Goal: Task Accomplishment & Management: Use online tool/utility

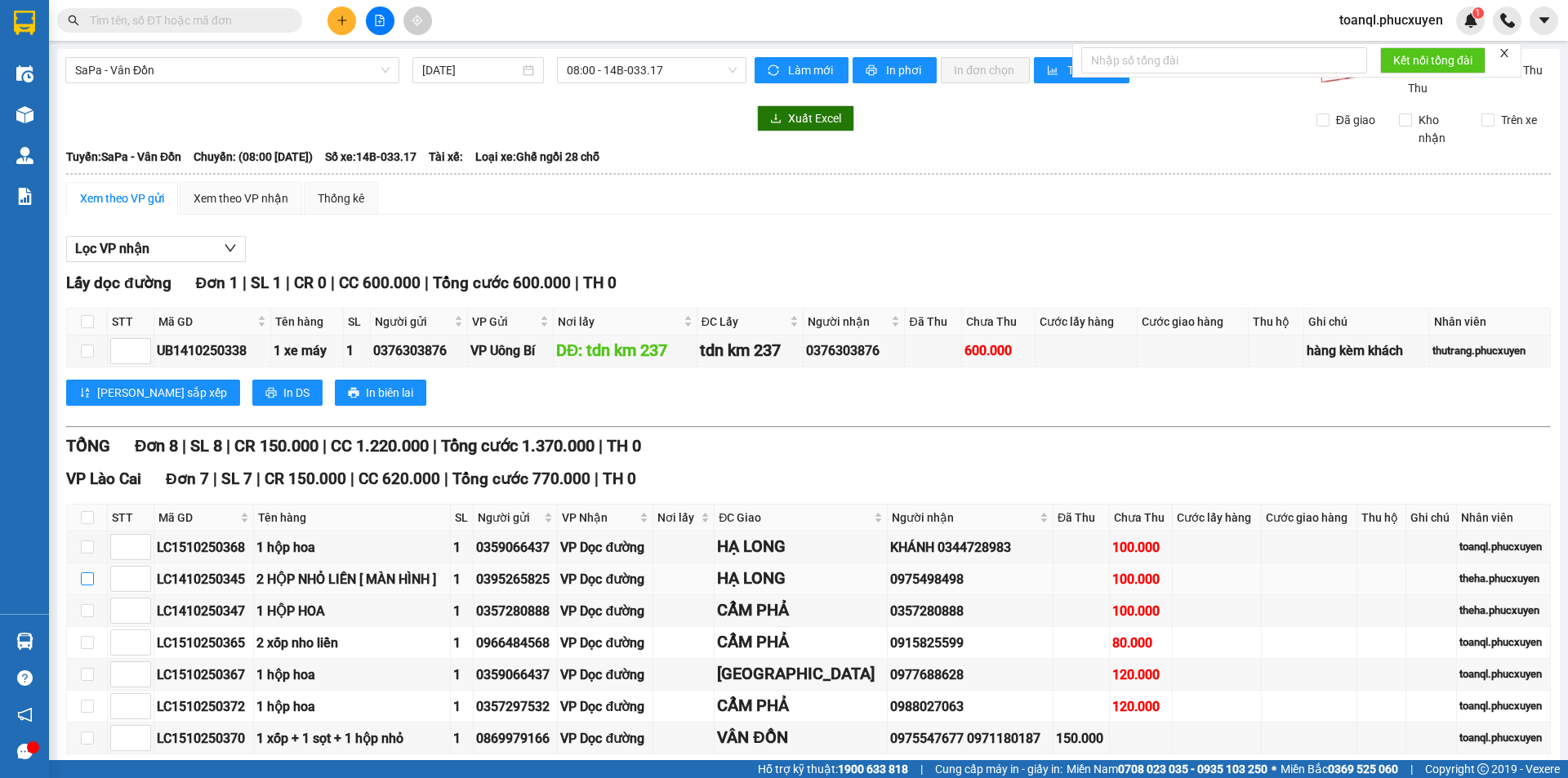
click at [87, 575] on input "checkbox" at bounding box center [87, 579] width 13 height 13
checkbox input "true"
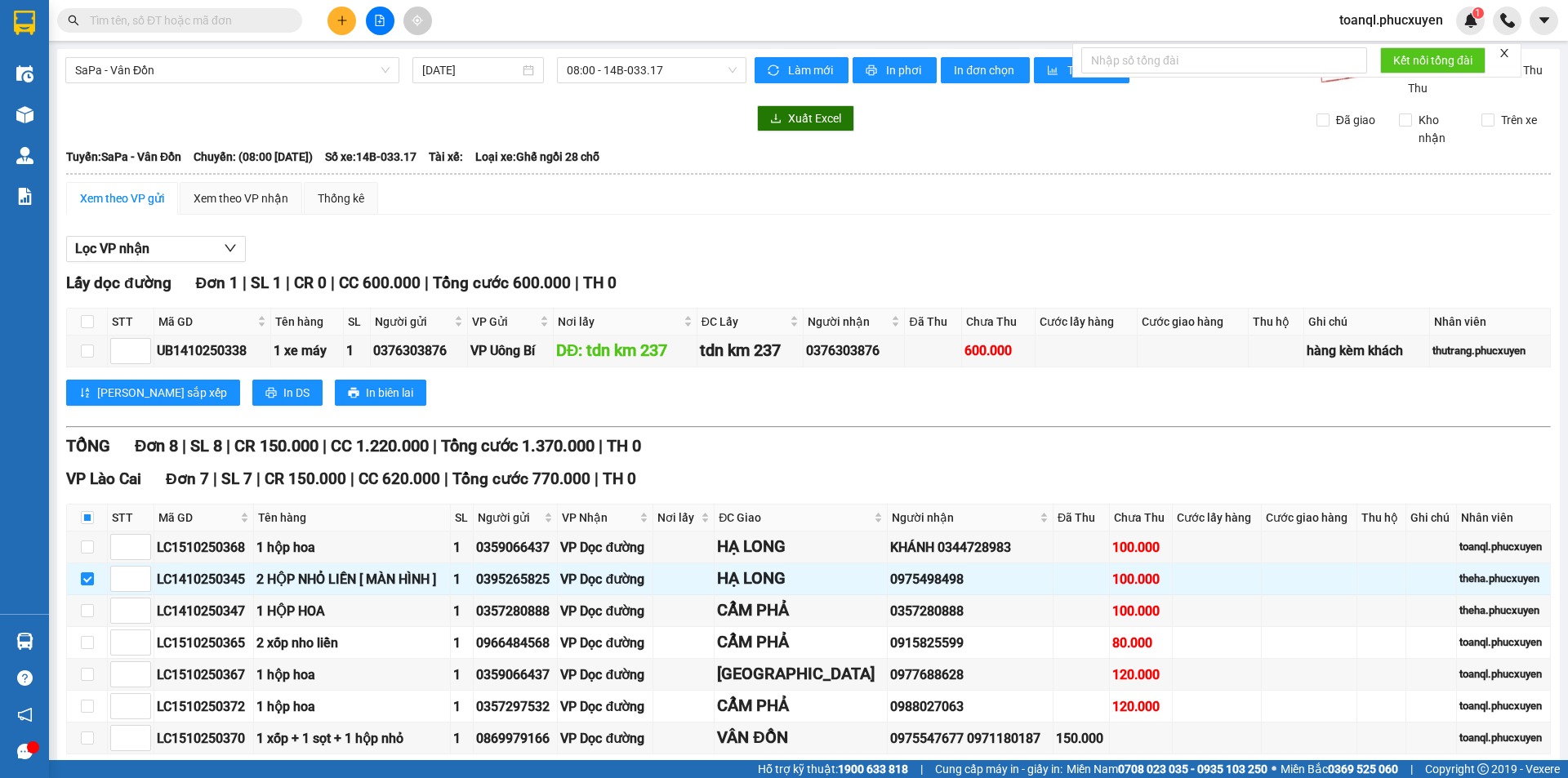
scroll to position [233, 0]
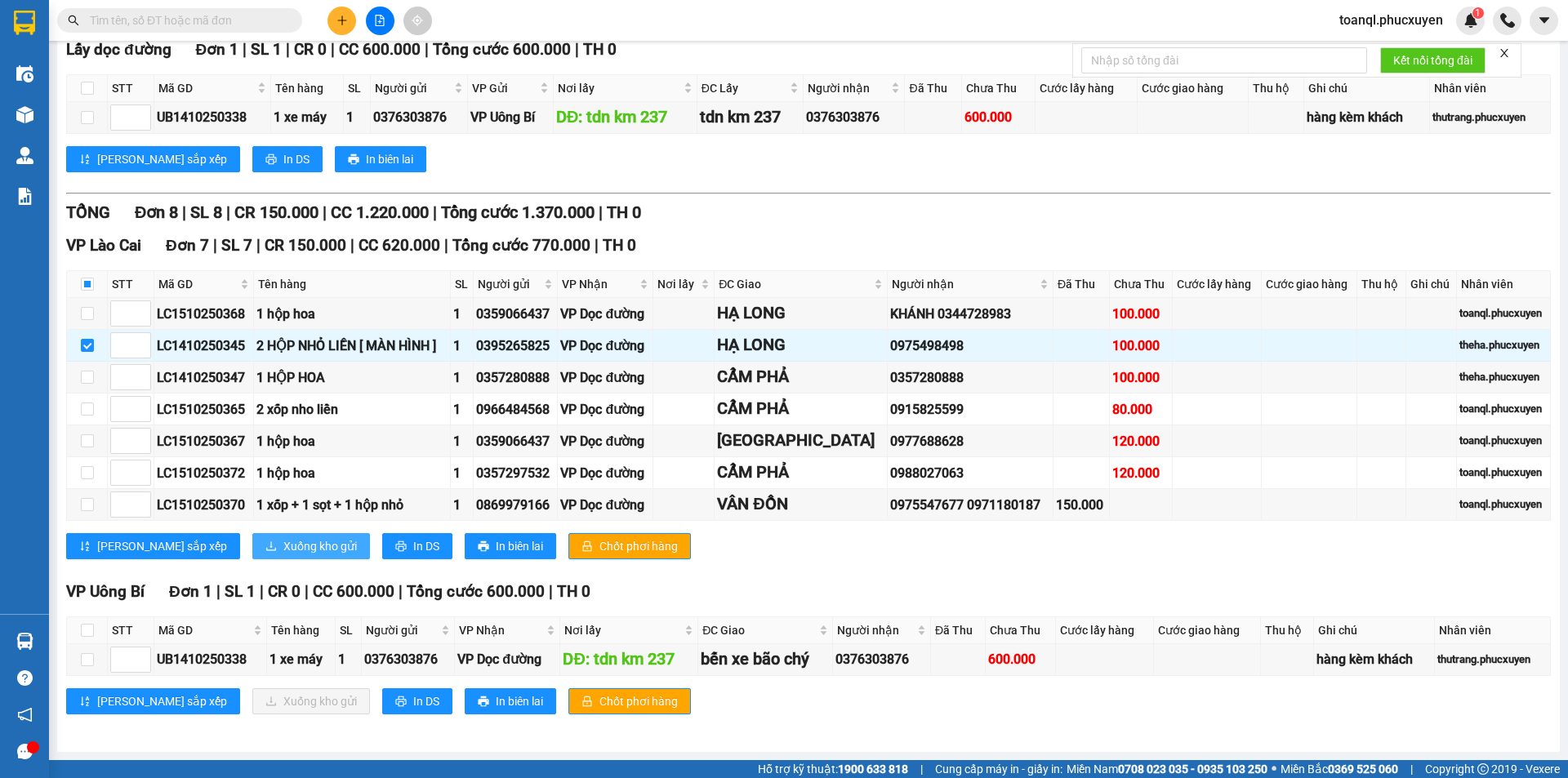
click at [283, 541] on span "Xuống kho gửi" at bounding box center [320, 546] width 74 height 18
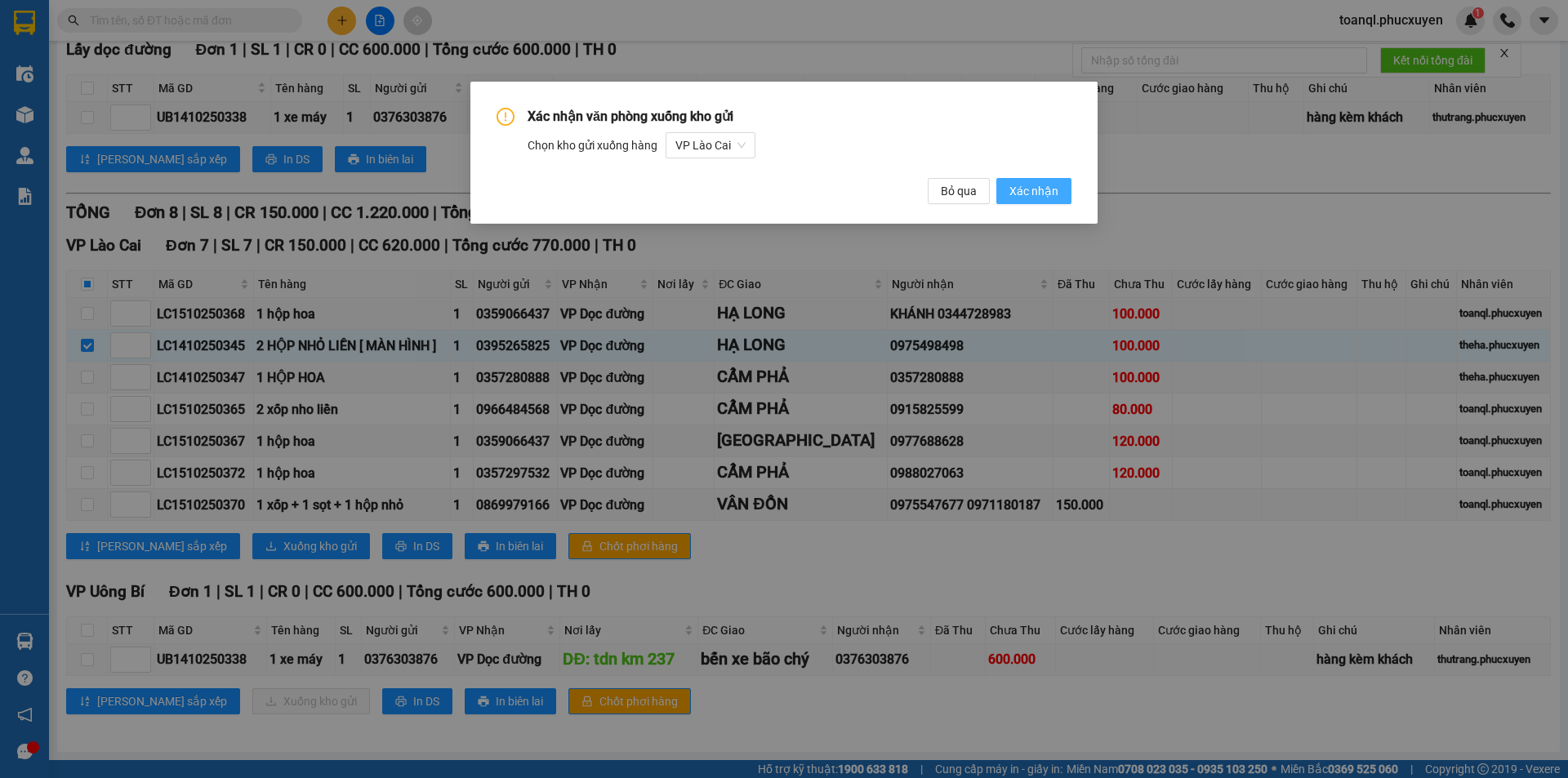
click at [1048, 182] on button "Xác nhận" at bounding box center [1033, 191] width 76 height 26
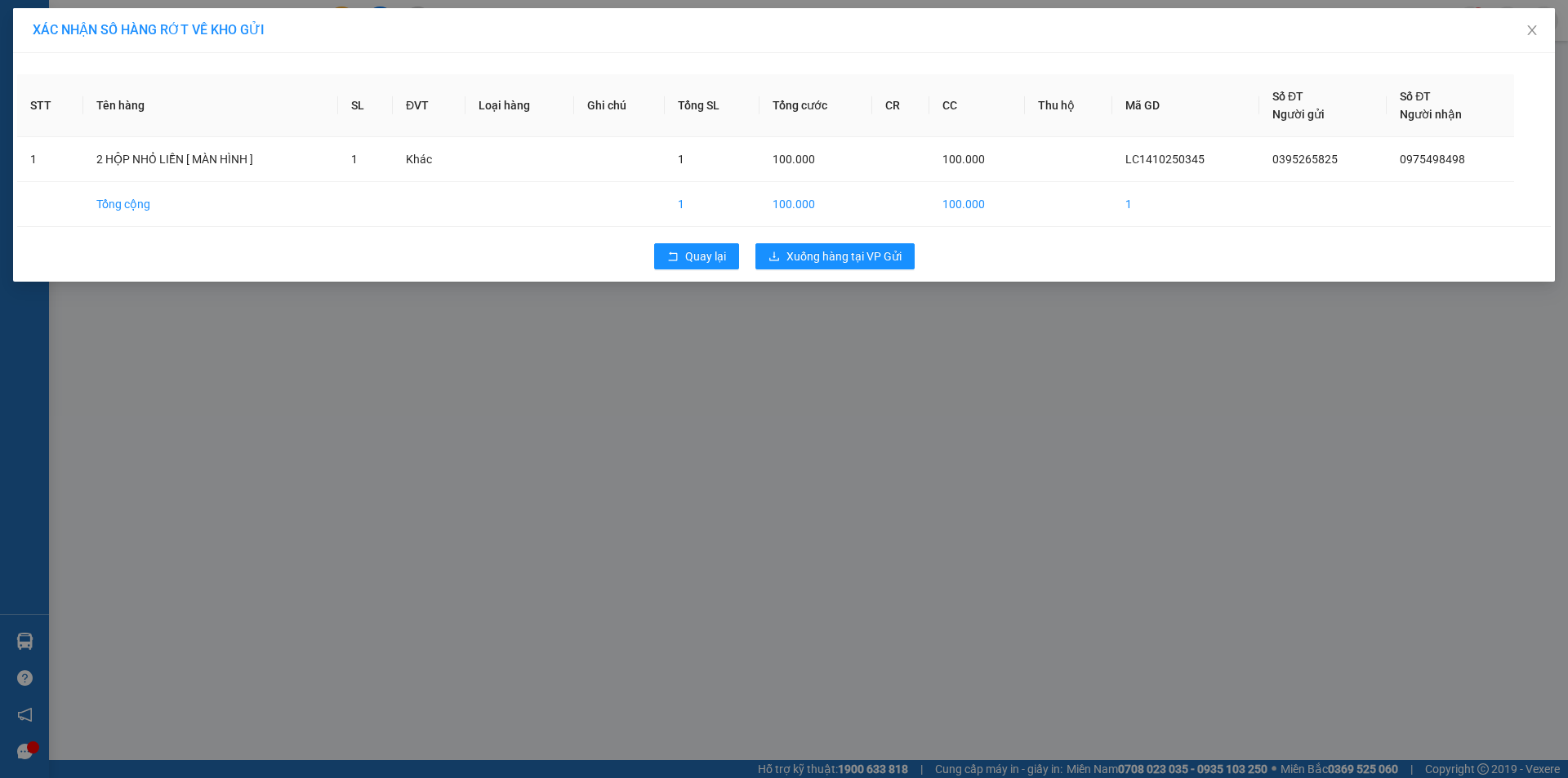
click at [805, 338] on div "XÁC NHẬN SỐ HÀNG RỚT VỀ KHO GỬI STT Tên hàng SL ĐVT Loại hàng Ghi chú Tổng SL T…" at bounding box center [784, 389] width 1568 height 778
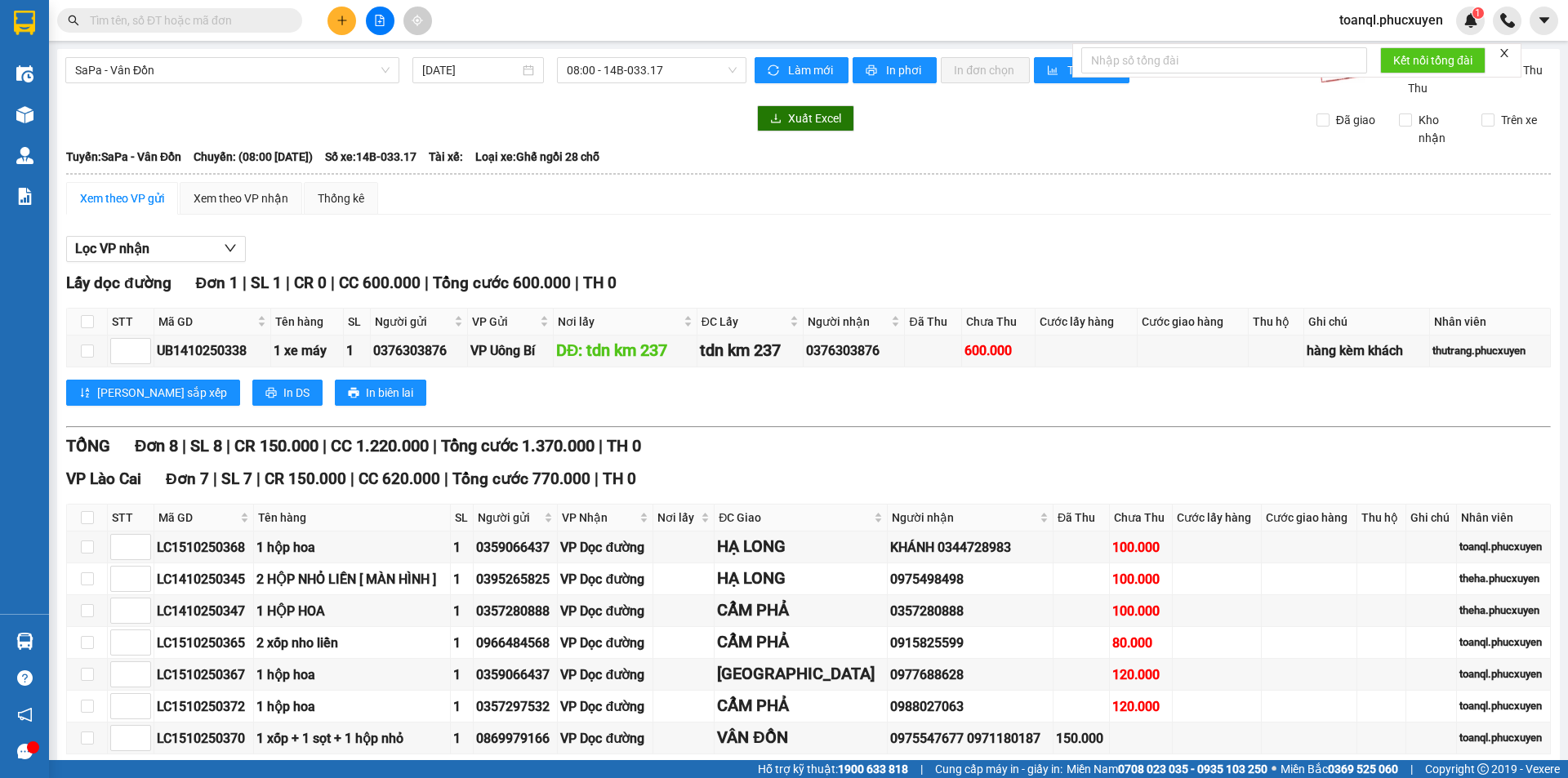
click at [817, 269] on div "Lọc VP nhận Lấy dọc đường Đơn 1 | SL 1 | CR 0 | CC 600.000 | Tổng cước 600.000 …" at bounding box center [809, 598] width 1485 height 741
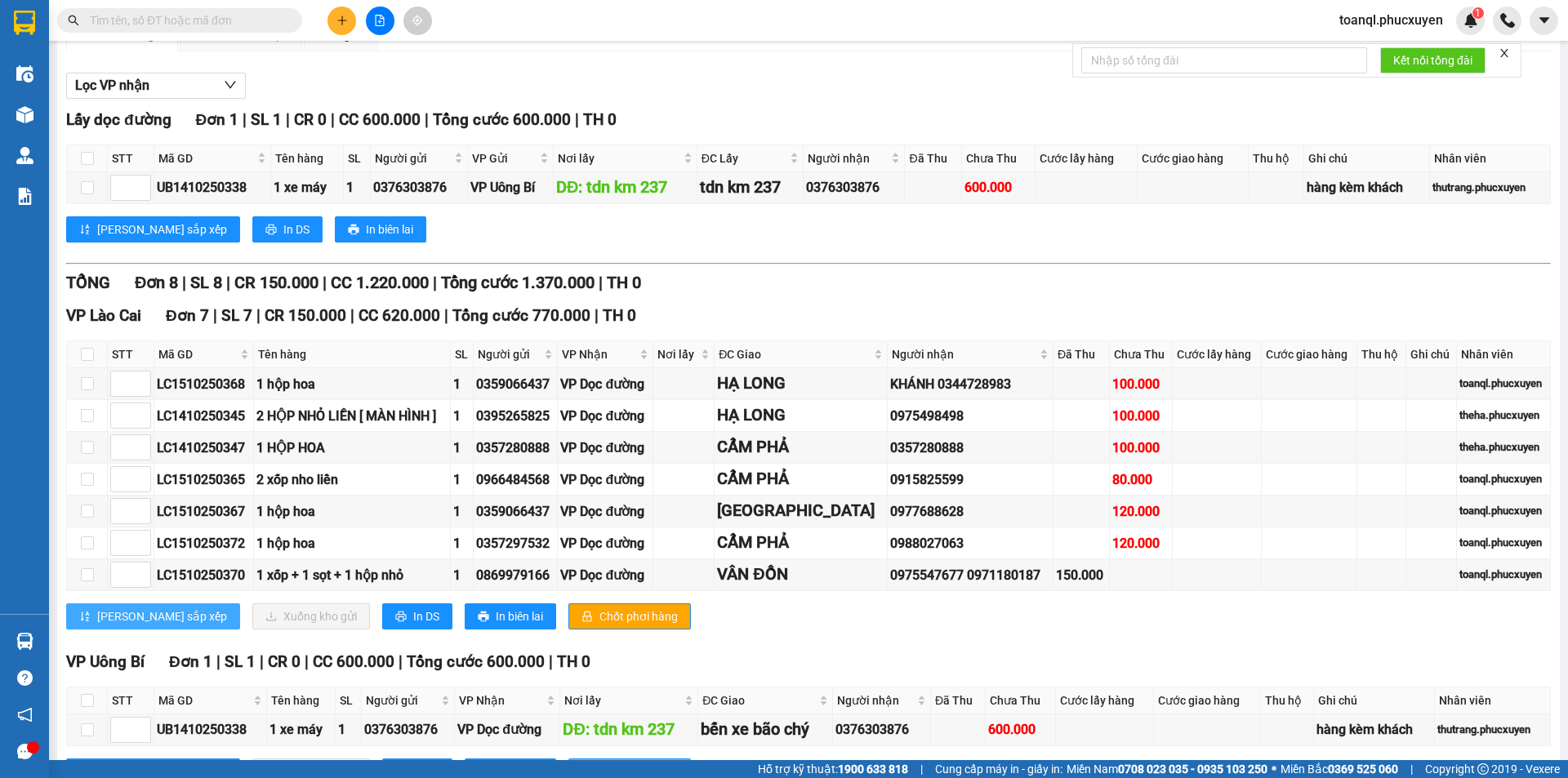
scroll to position [233, 0]
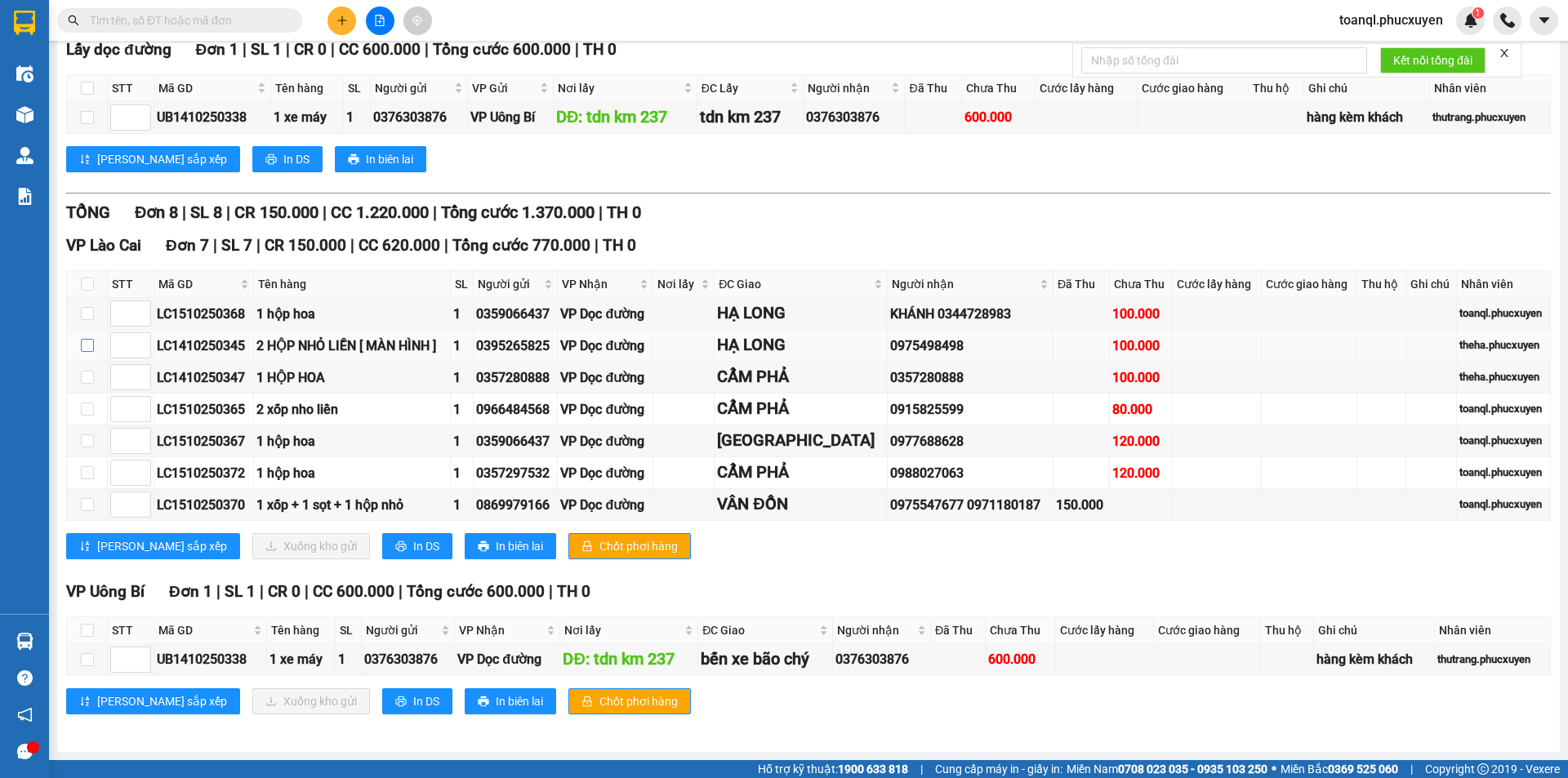
click at [89, 346] on input "checkbox" at bounding box center [87, 344] width 13 height 13
checkbox input "true"
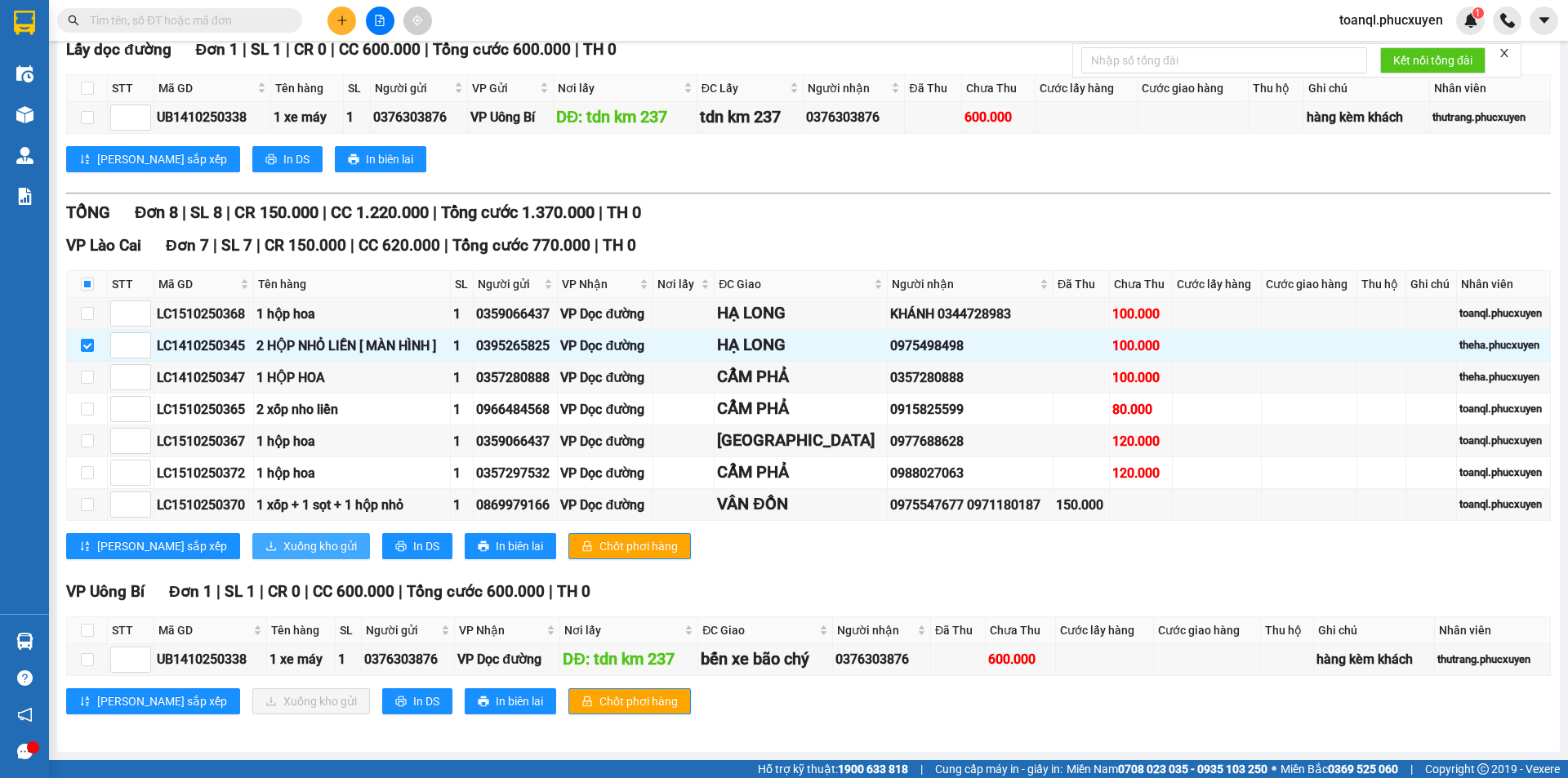
click at [283, 546] on span "Xuống kho gửi" at bounding box center [320, 546] width 74 height 18
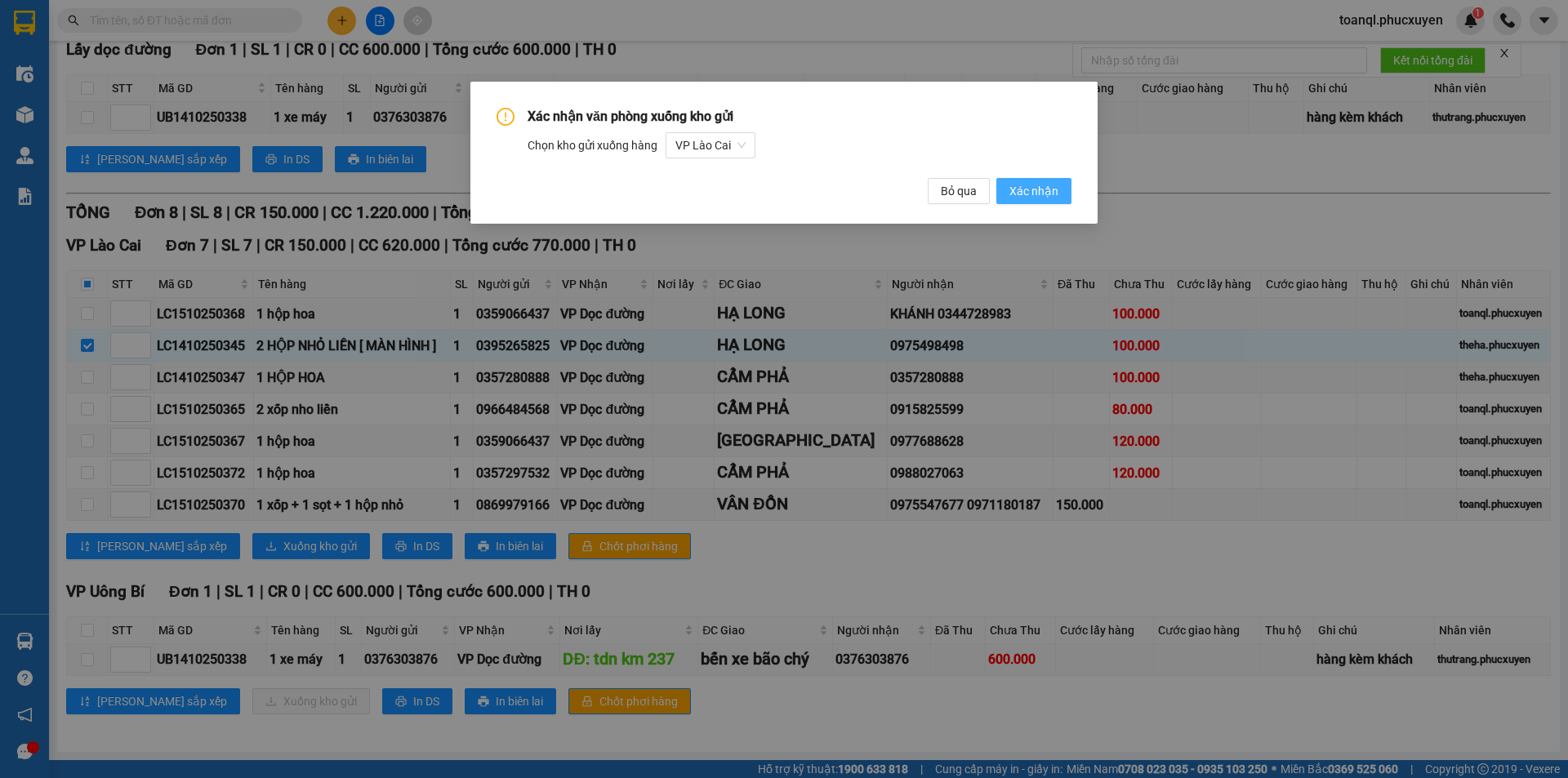
click at [1045, 199] on span "Xác nhận" at bounding box center [1034, 191] width 49 height 18
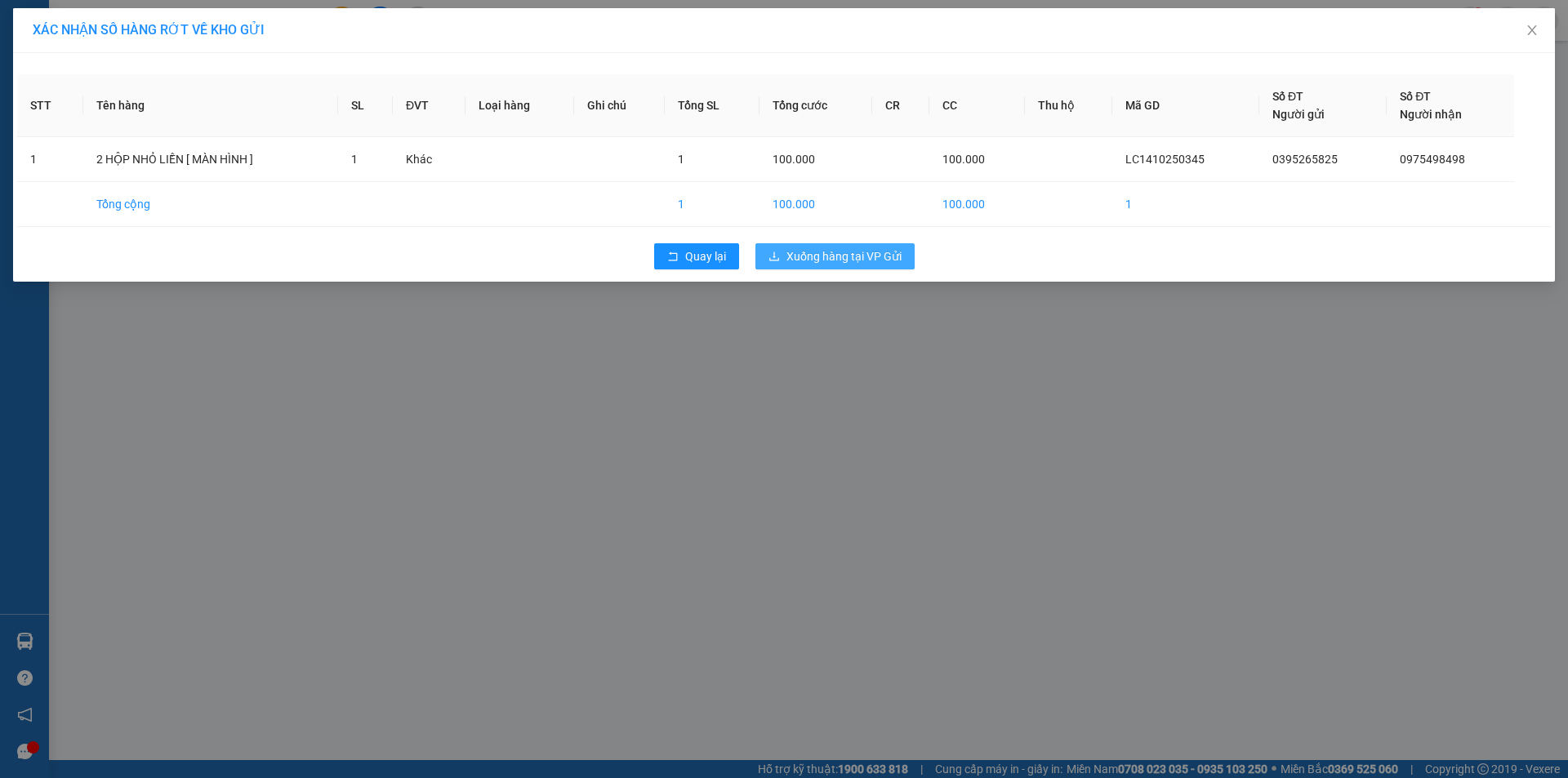
click at [887, 257] on span "Xuống hàng tại VP Gửi" at bounding box center [844, 256] width 115 height 18
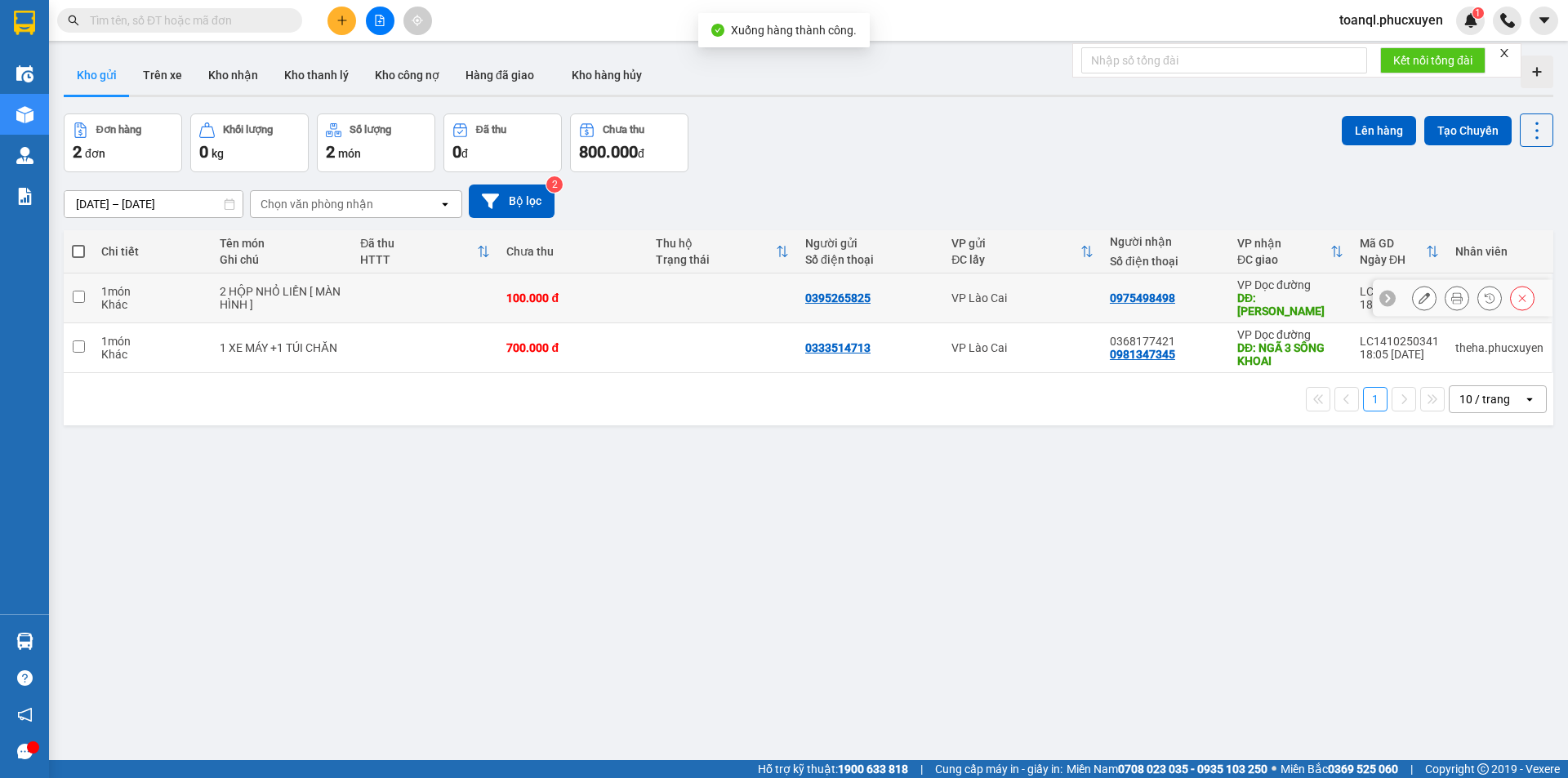
click at [601, 295] on div "100.000 đ" at bounding box center [573, 298] width 133 height 13
checkbox input "true"
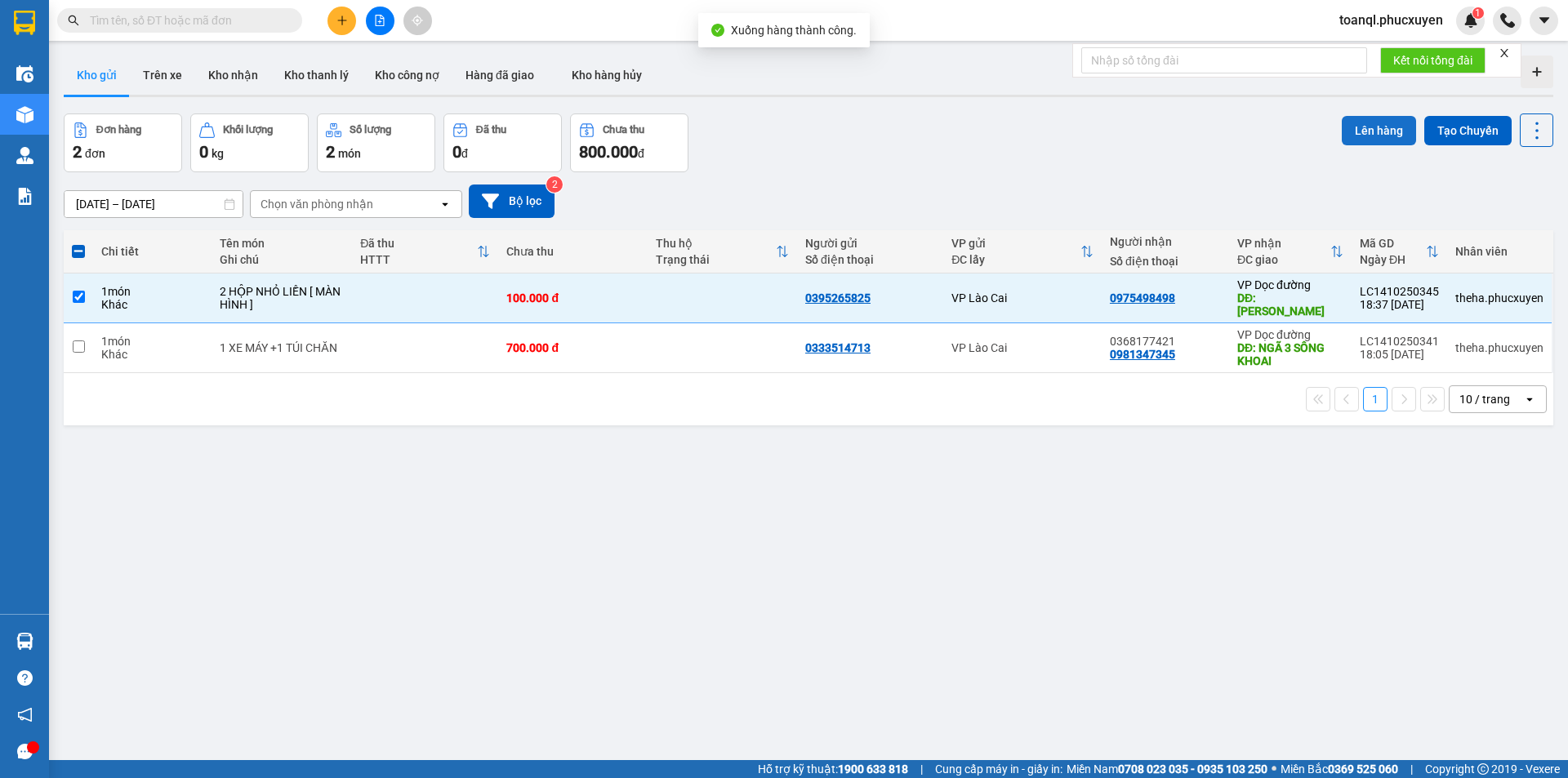
click at [1371, 121] on button "Lên hàng" at bounding box center [1379, 131] width 75 height 30
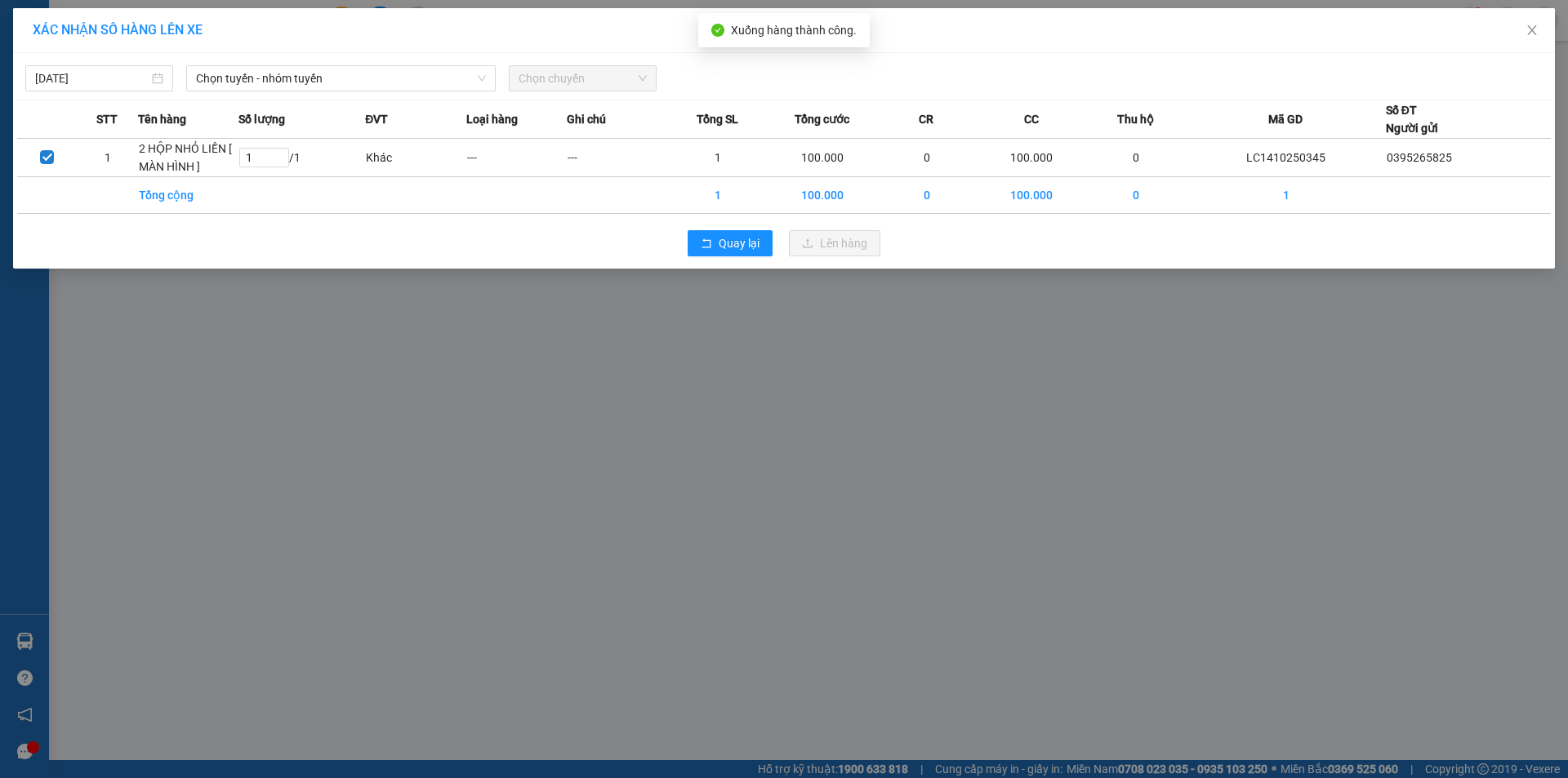
click at [379, 92] on div "[DATE] Chọn tuyến - nhóm tuyến Chọn chuyến STT Tên hàng Số lượng ĐVT Loại hàng …" at bounding box center [783, 161] width 1542 height 215
click at [380, 85] on span "Chọn tuyến - nhóm tuyến" at bounding box center [341, 78] width 290 height 25
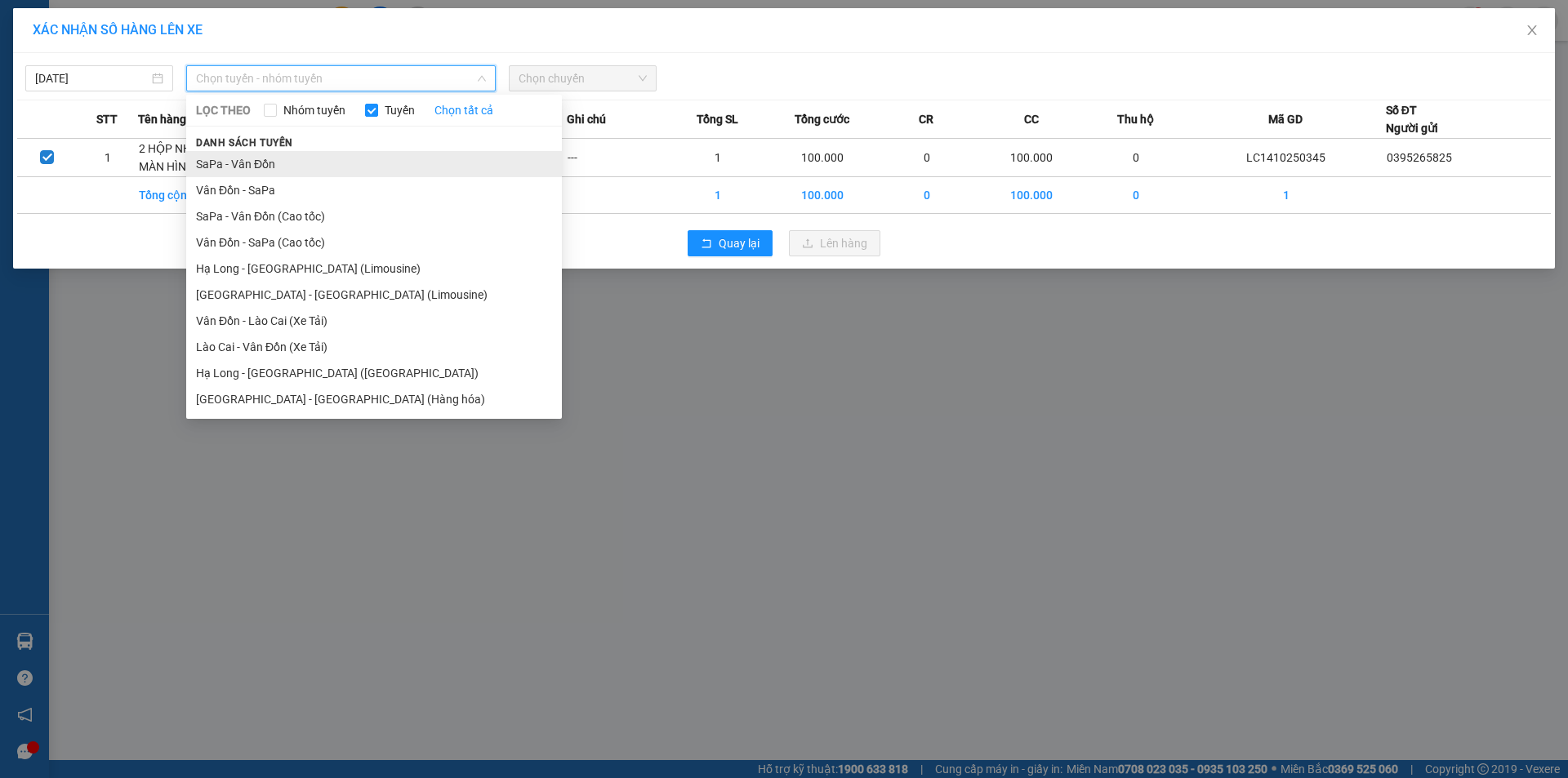
click at [255, 164] on li "SaPa - Vân Đồn" at bounding box center [373, 164] width 376 height 26
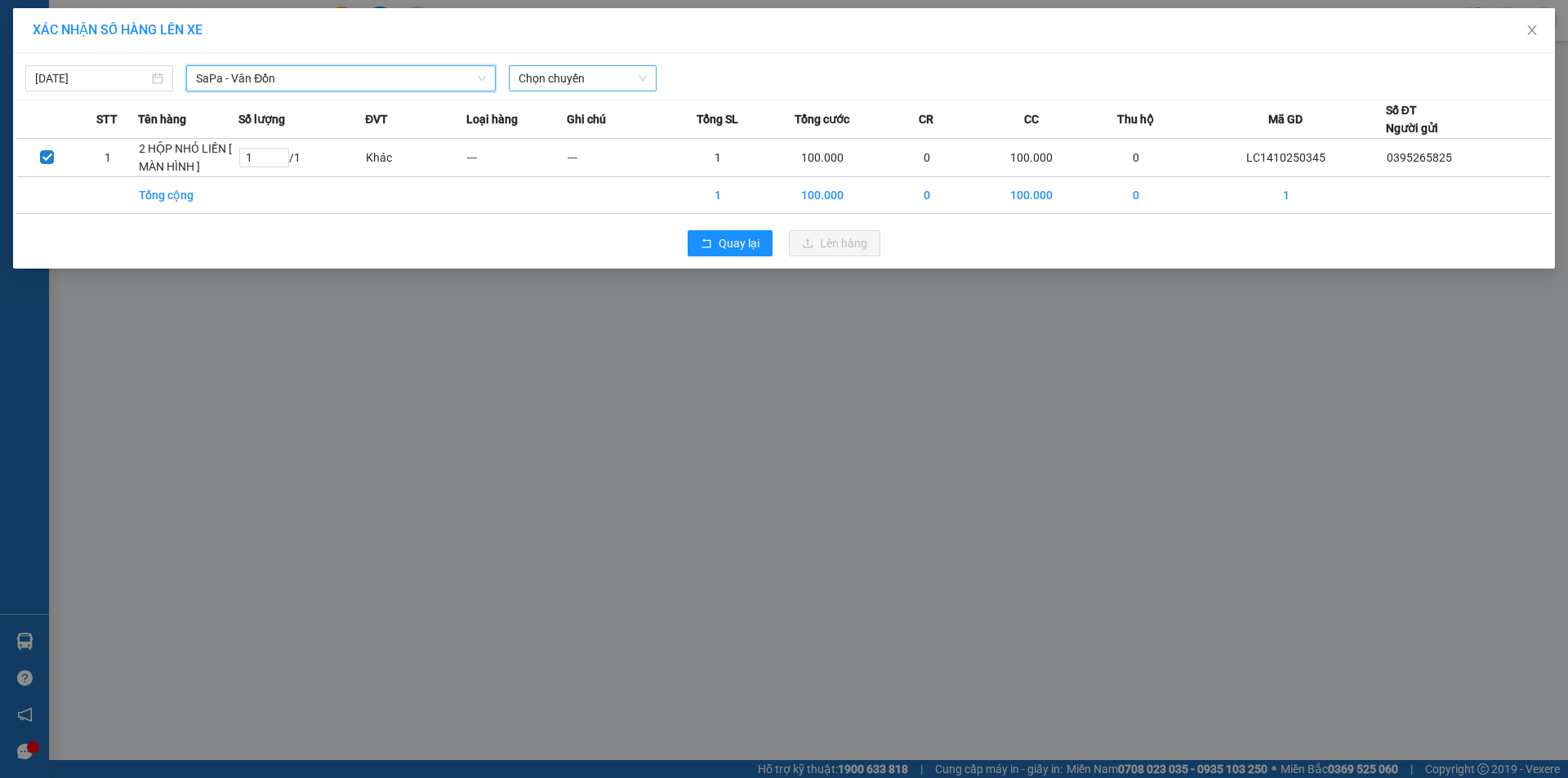
click at [642, 76] on span "Chọn chuyến" at bounding box center [582, 78] width 128 height 25
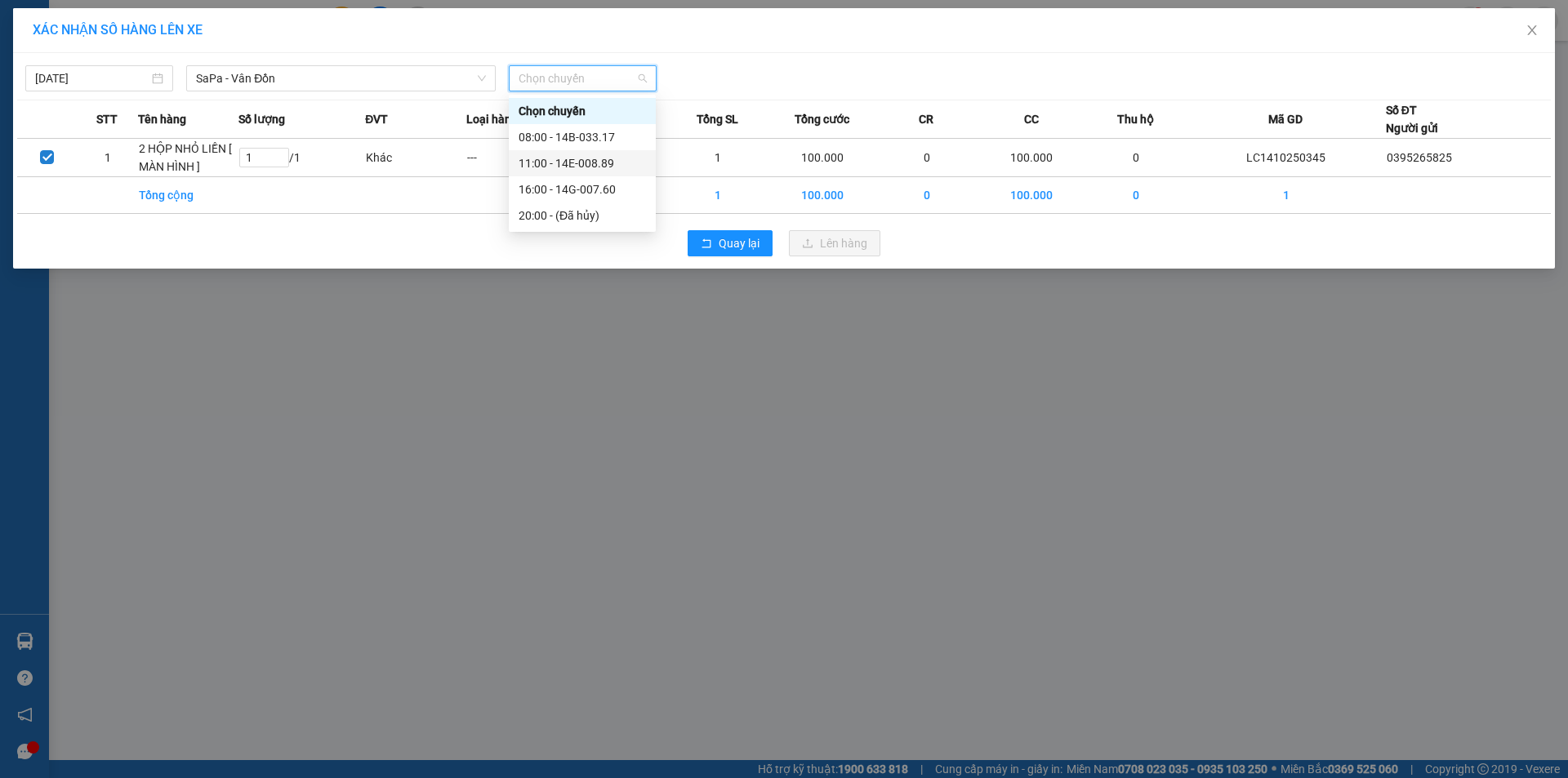
click at [610, 161] on div "11:00 - 14E-008.89" at bounding box center [582, 163] width 127 height 18
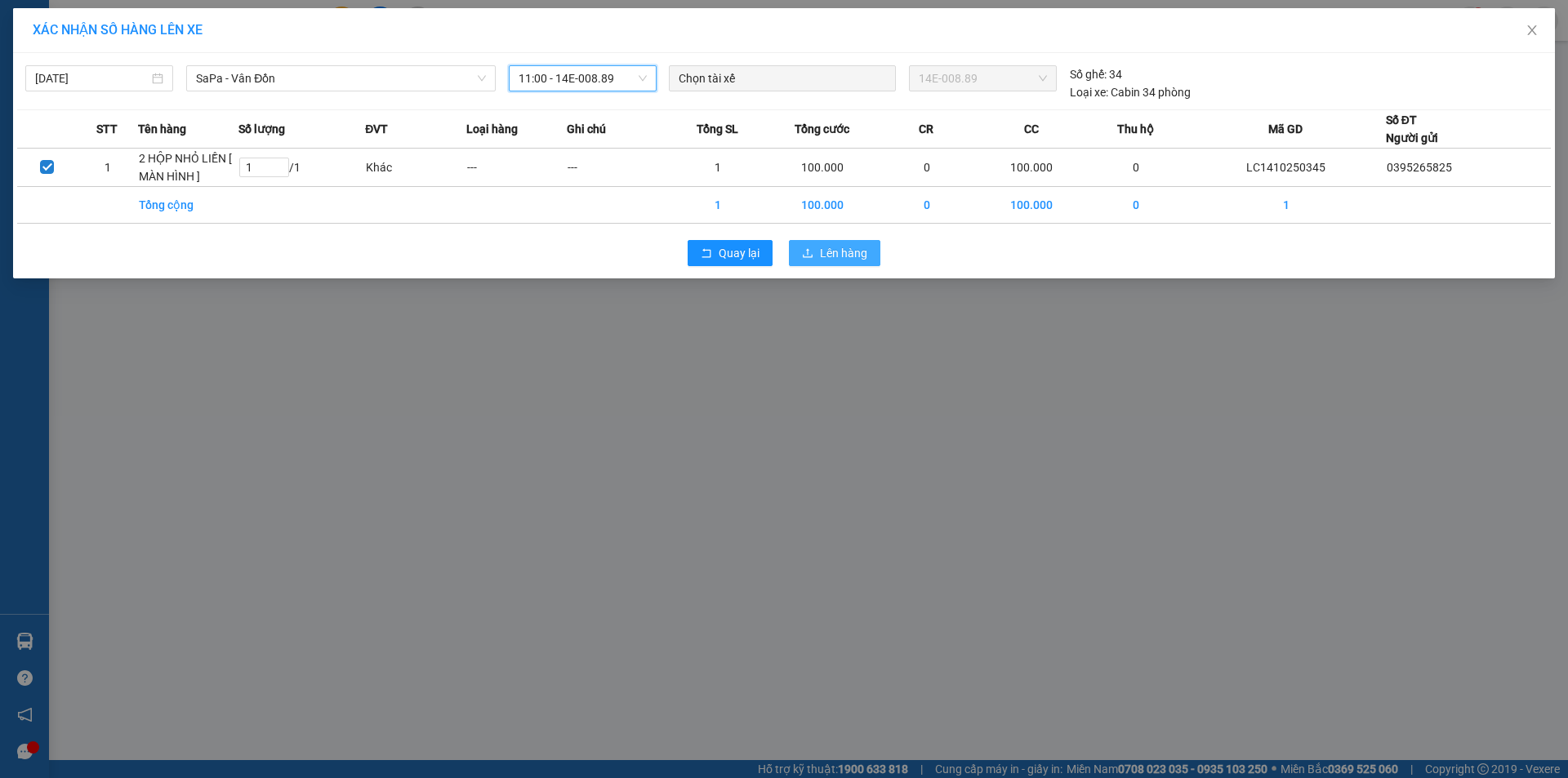
click at [830, 249] on span "Lên hàng" at bounding box center [843, 253] width 48 height 18
